Goal: Task Accomplishment & Management: Complete application form

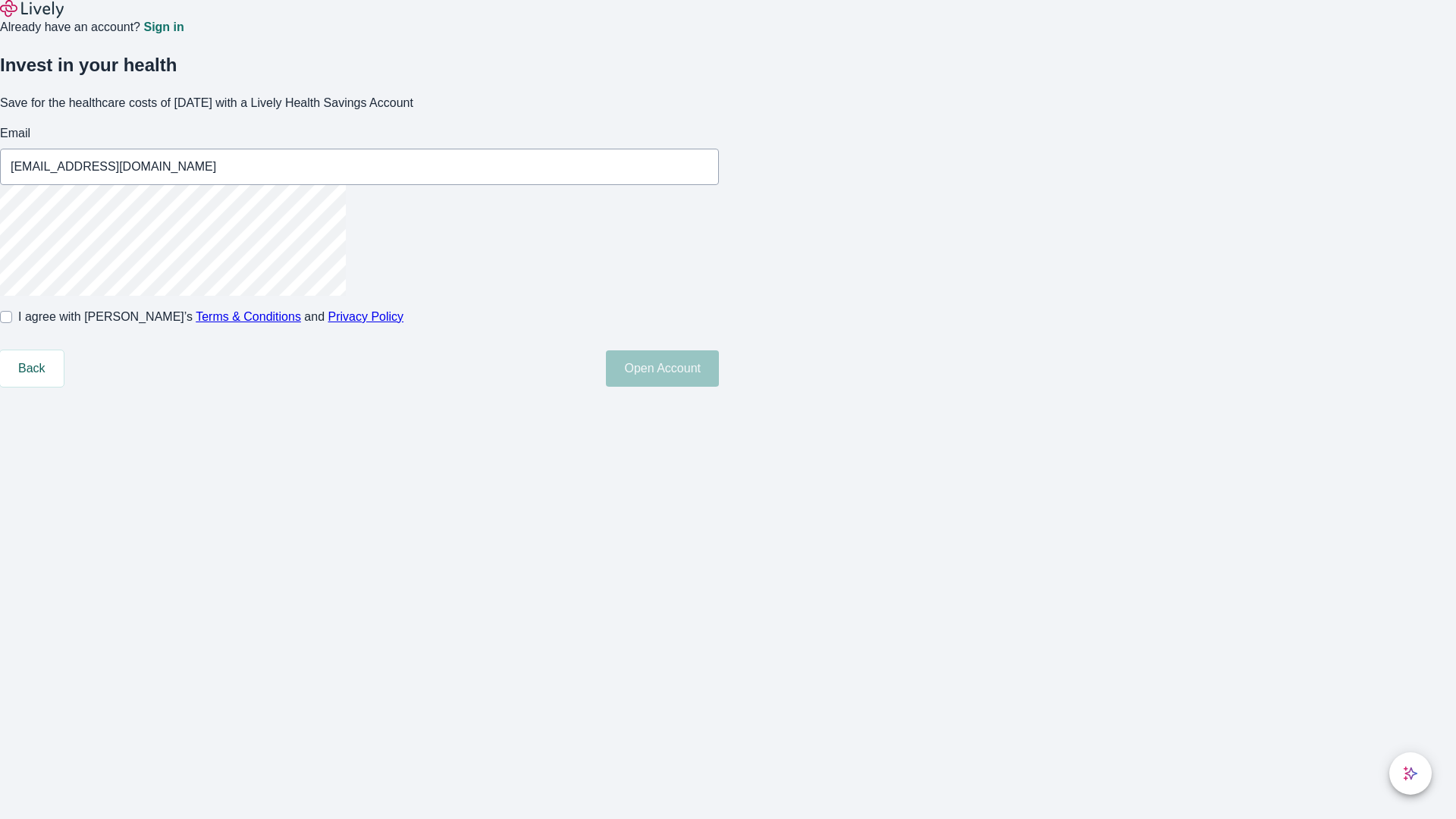
click at [12, 323] on input "I agree with Lively’s Terms & Conditions and Privacy Policy" at bounding box center [6, 317] width 12 height 12
checkbox input "true"
click at [718, 387] on button "Open Account" at bounding box center [662, 369] width 113 height 37
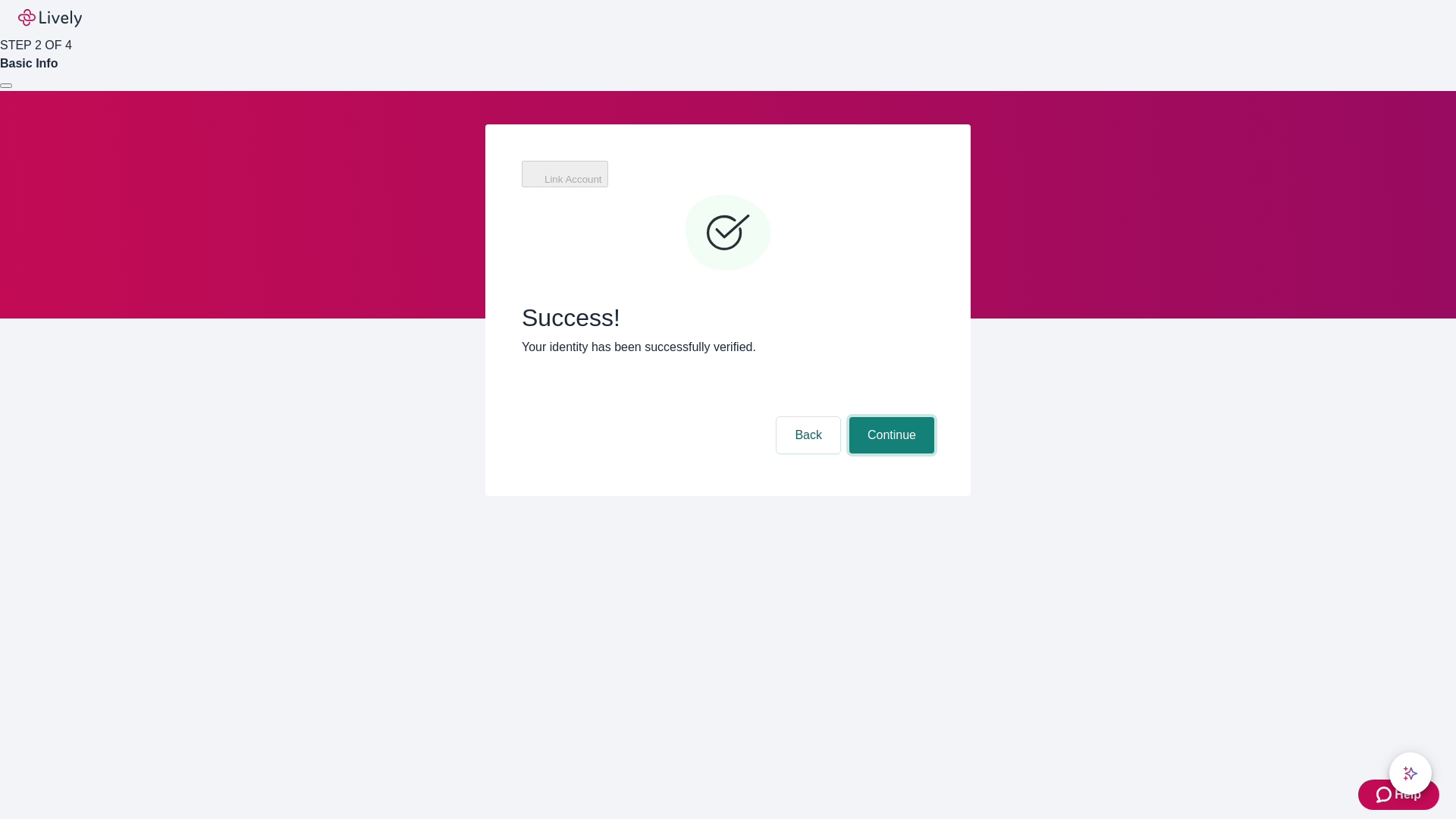
click at [890, 417] on button "Continue" at bounding box center [892, 435] width 85 height 37
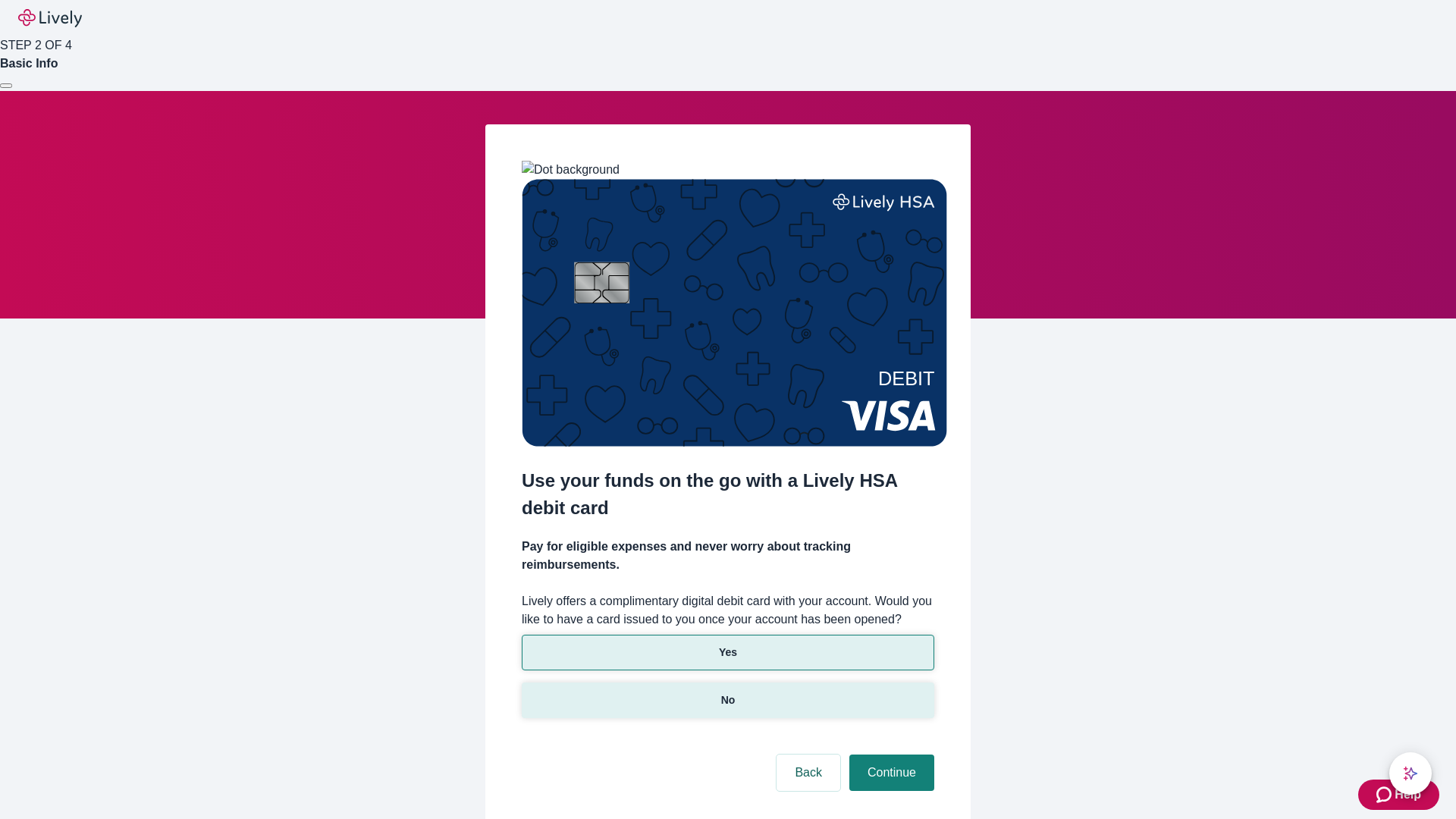
click at [727, 692] on p "No" at bounding box center [728, 700] width 14 height 16
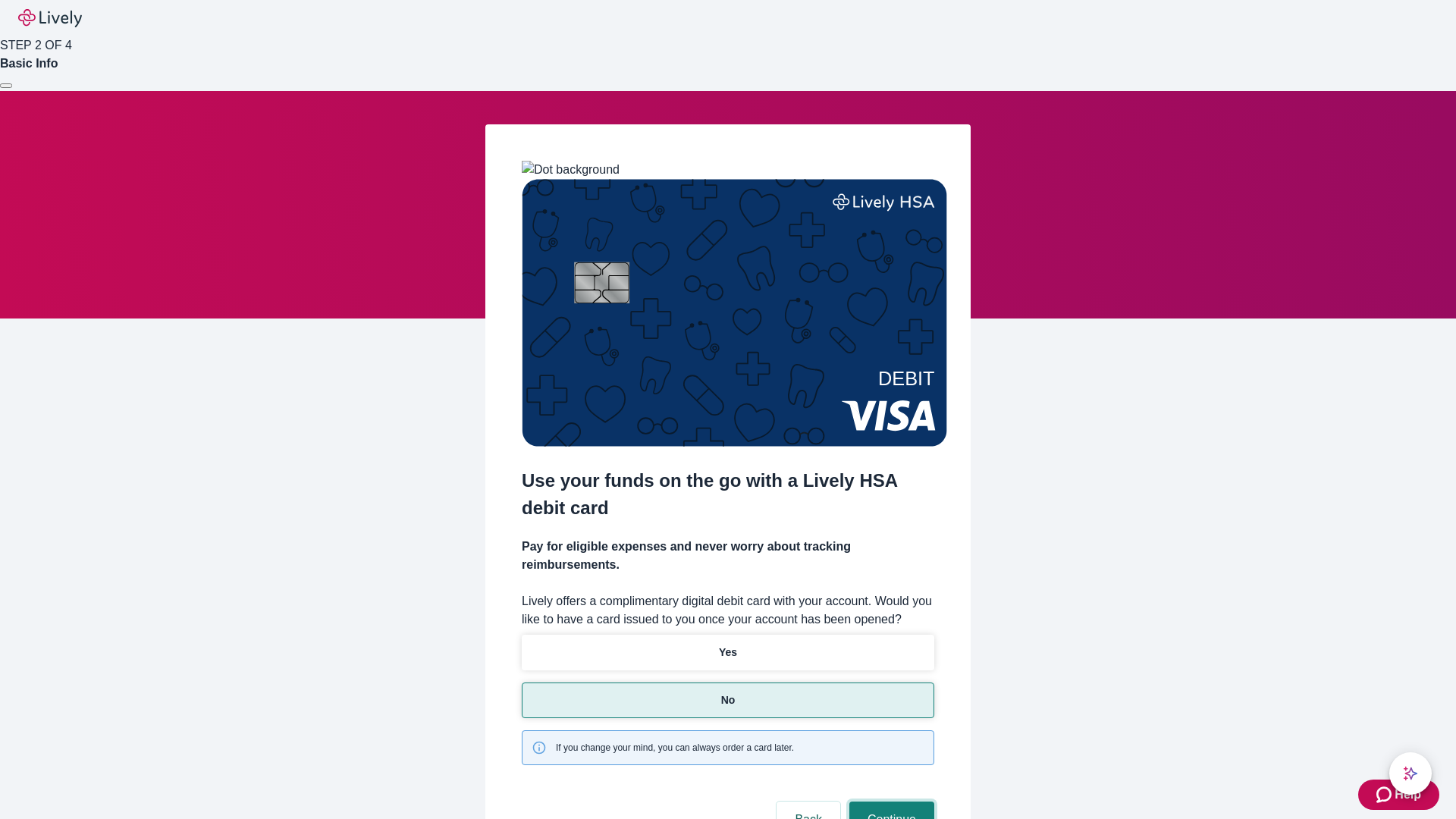
click at [890, 802] on button "Continue" at bounding box center [892, 820] width 85 height 37
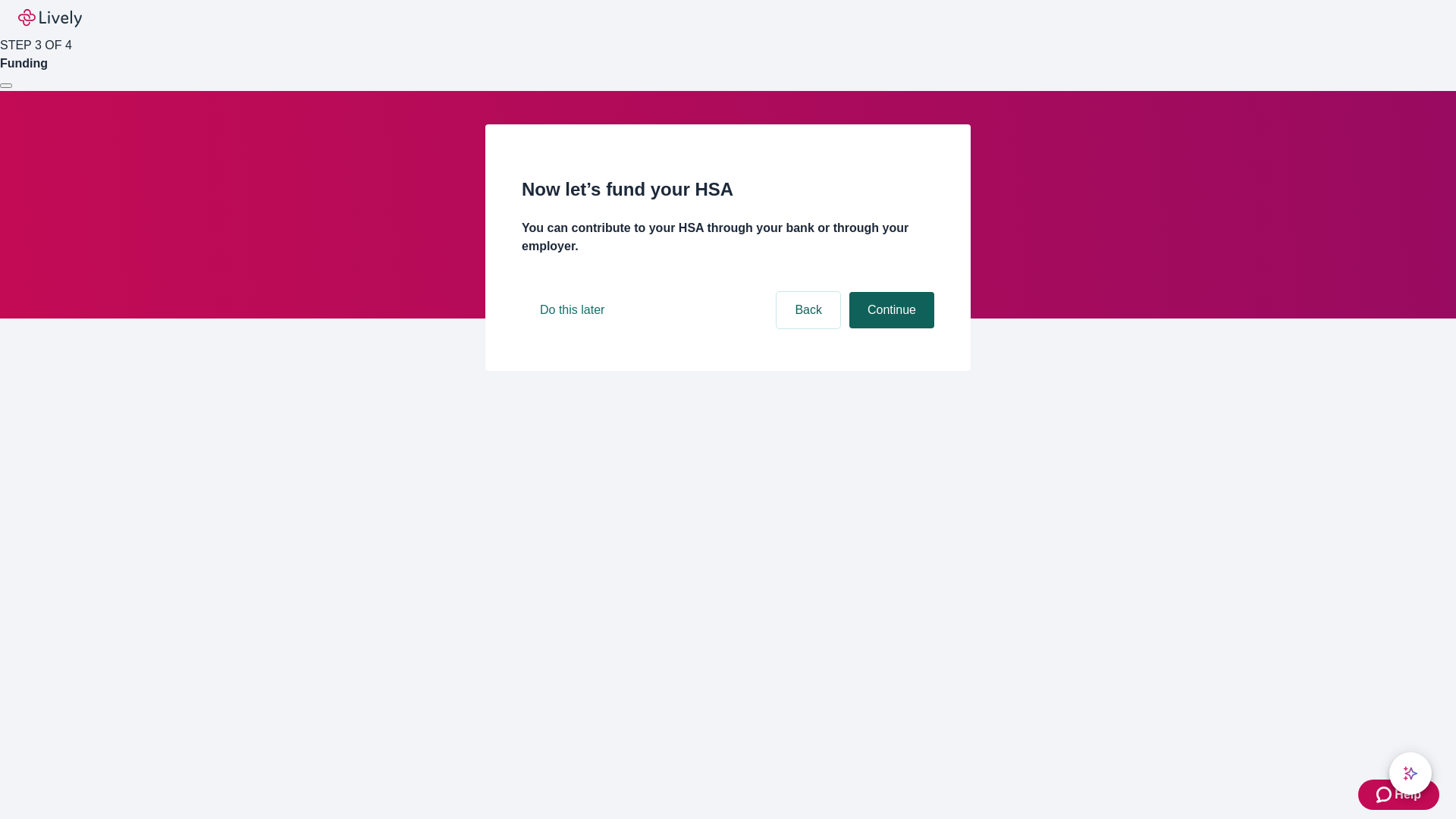
click at [890, 329] on button "Continue" at bounding box center [892, 310] width 85 height 37
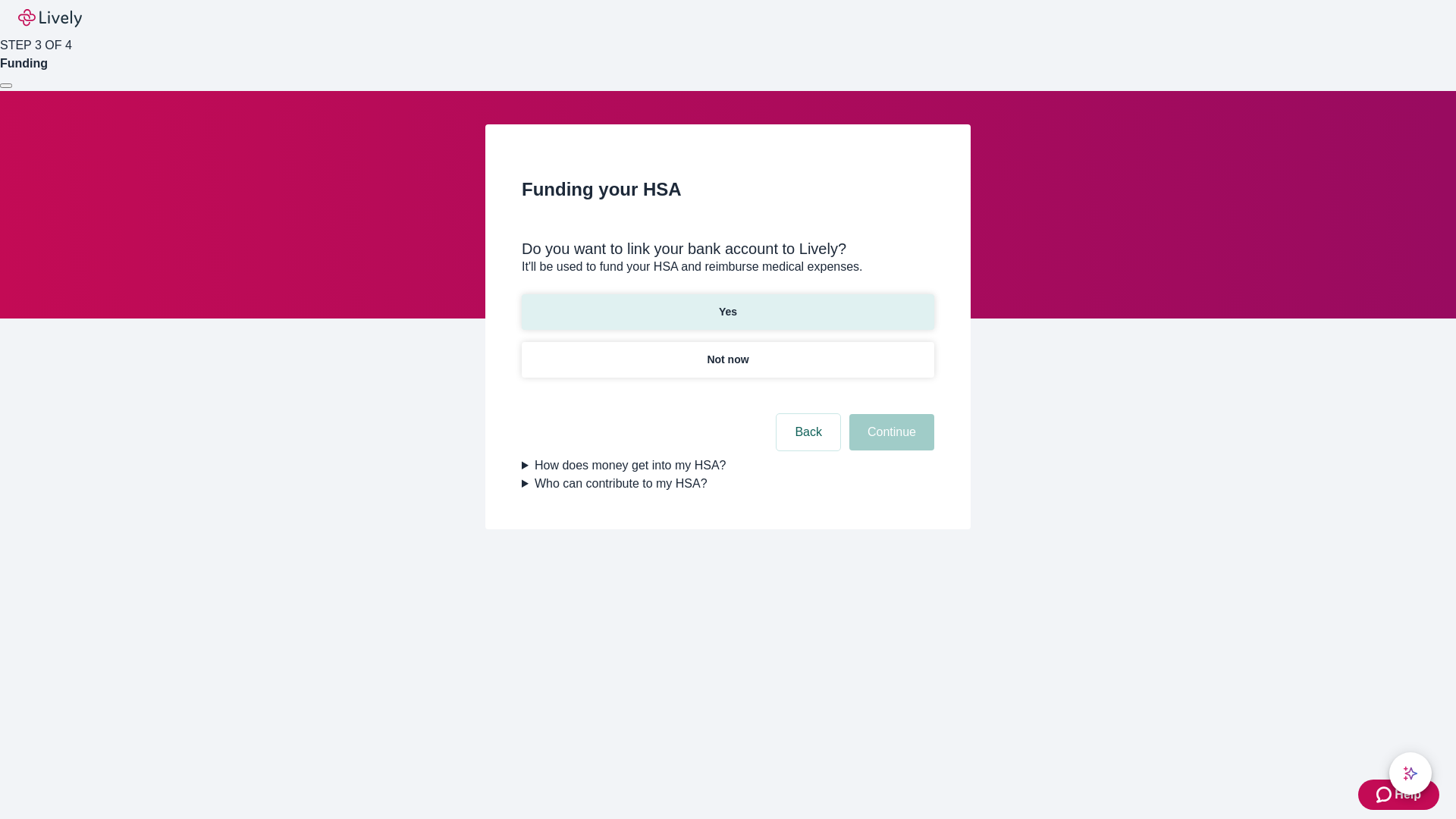
click at [727, 304] on p "Yes" at bounding box center [728, 312] width 18 height 16
click at [890, 414] on button "Continue" at bounding box center [892, 432] width 85 height 37
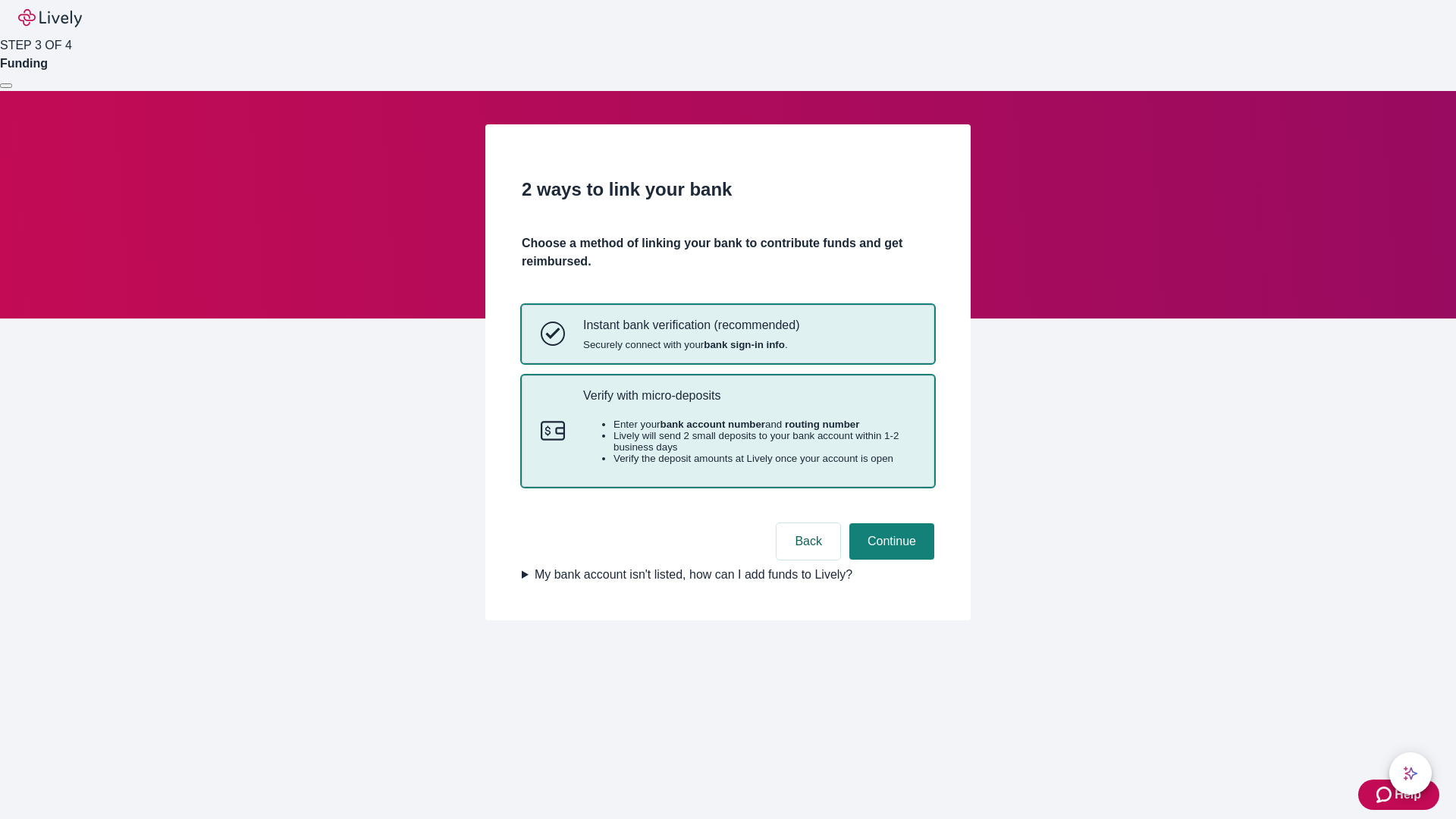
click at [748, 403] on p "Verify with micro-deposits" at bounding box center [749, 395] width 332 height 14
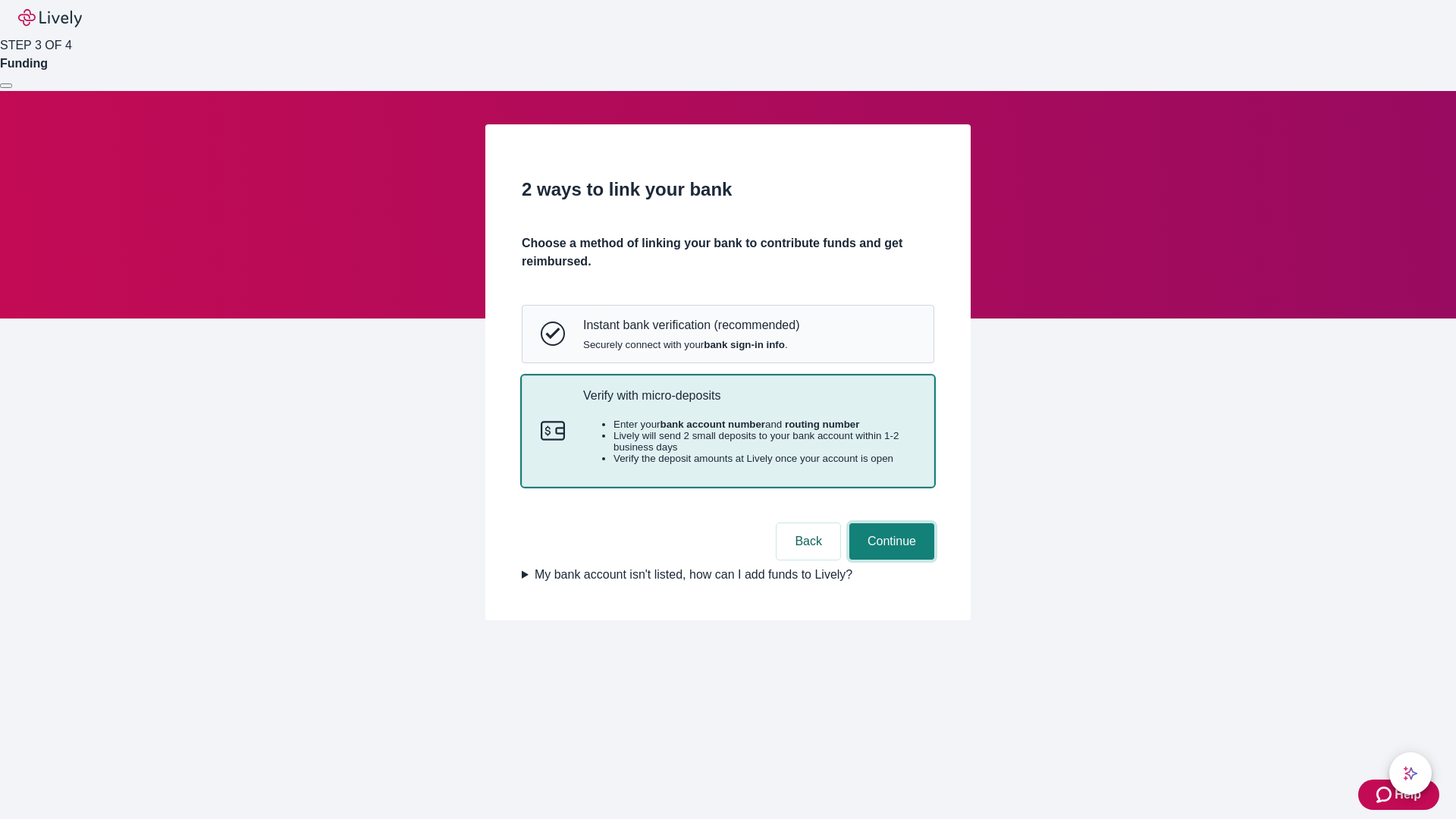
click at [890, 560] on button "Continue" at bounding box center [892, 541] width 85 height 37
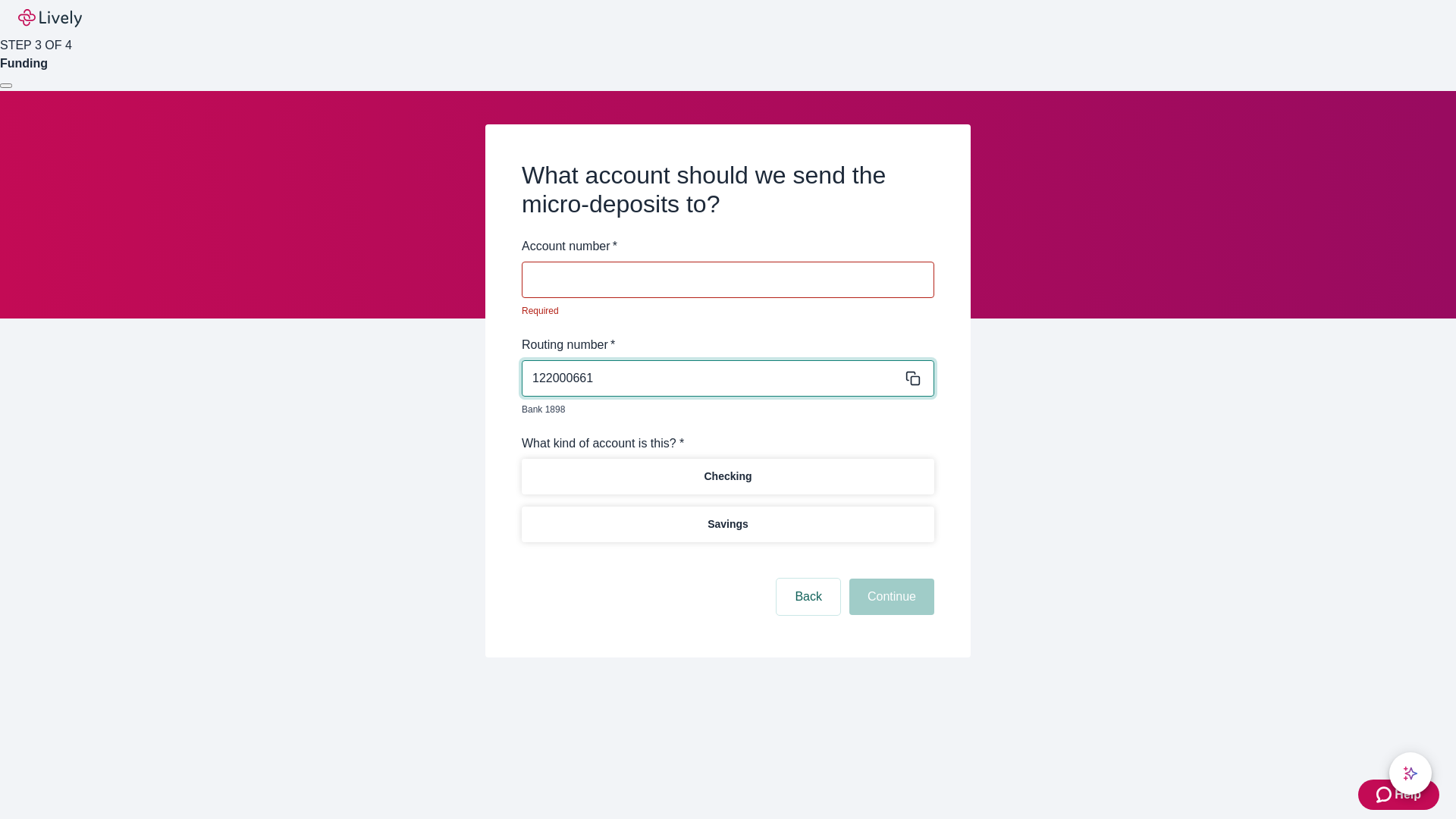
type input "122000661"
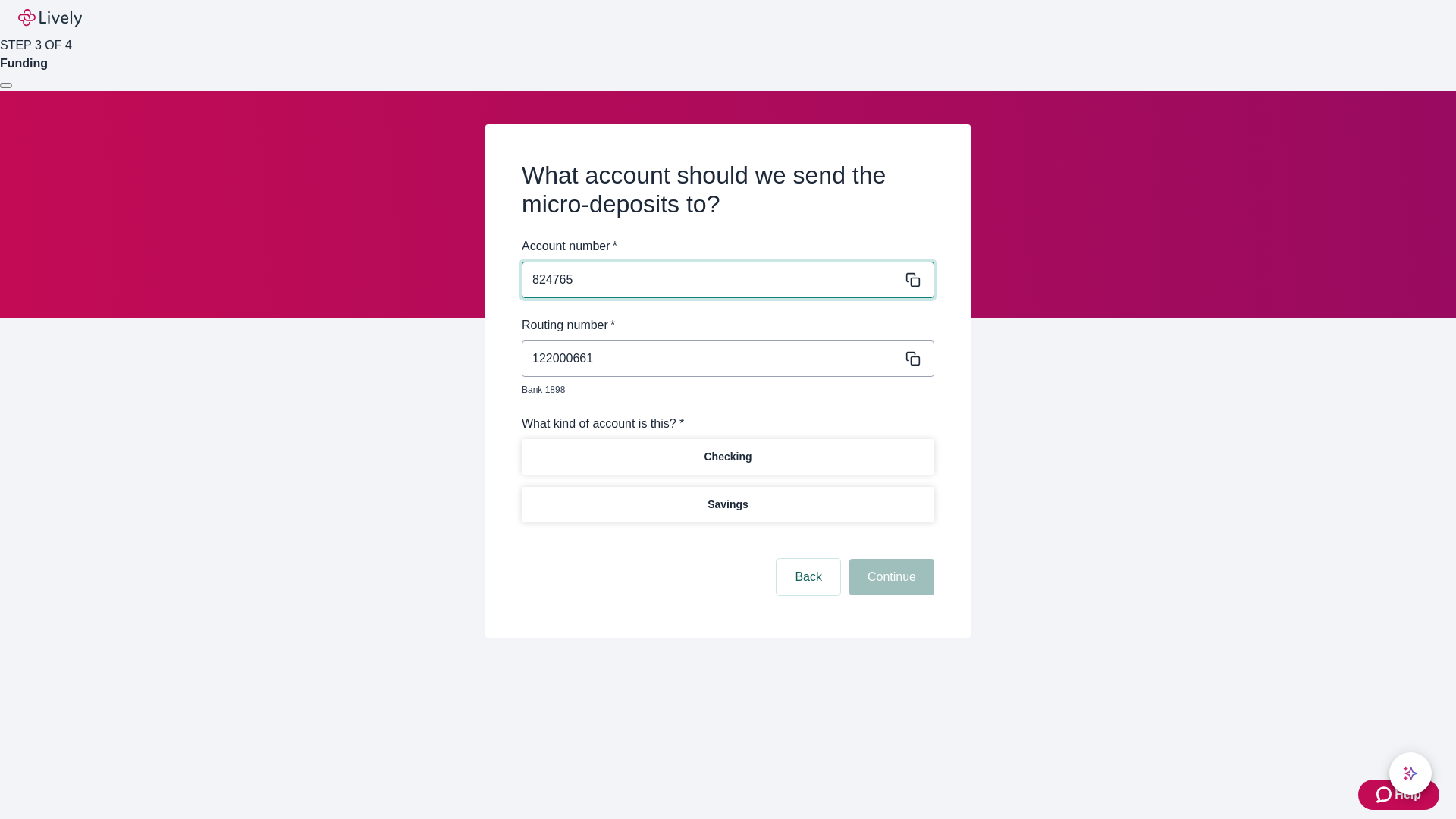
type input "824765"
click at [727, 449] on p "Checking" at bounding box center [727, 456] width 48 height 16
click at [890, 560] on button "Continue" at bounding box center [892, 577] width 85 height 37
